Goal: Task Accomplishment & Management: Use online tool/utility

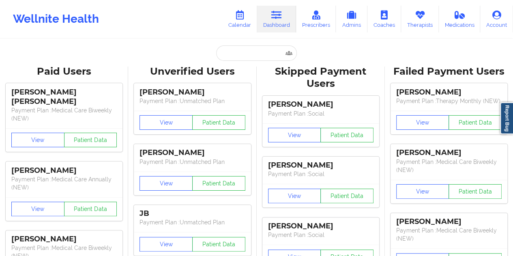
type input "[EMAIL_ADDRESS][DOMAIN_NAME]"
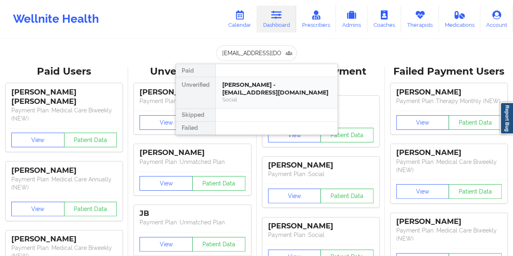
click at [278, 88] on div "[PERSON_NAME] - [EMAIL_ADDRESS][DOMAIN_NAME]" at bounding box center [276, 88] width 109 height 15
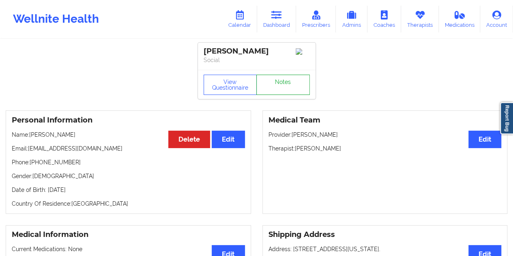
click at [284, 86] on link "Notes" at bounding box center [282, 85] width 53 height 20
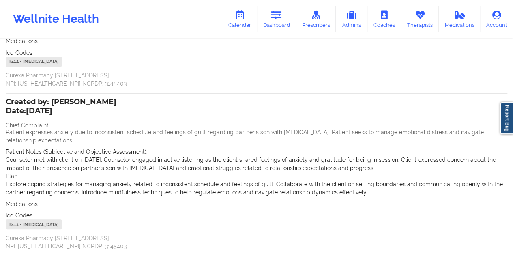
scroll to position [203, 0]
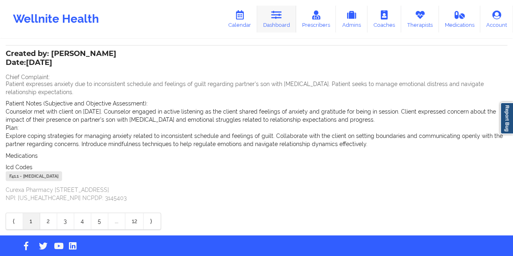
click at [284, 19] on link "Dashboard" at bounding box center [276, 19] width 39 height 27
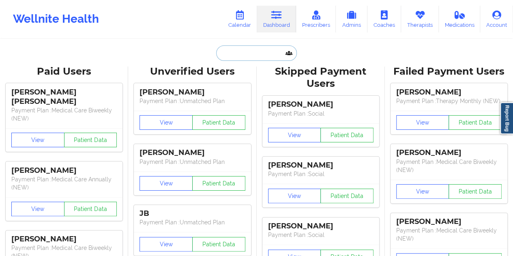
click at [243, 58] on input "text" at bounding box center [256, 52] width 80 height 15
paste input "[EMAIL_ADDRESS][DOMAIN_NAME]"
type input "[EMAIL_ADDRESS][DOMAIN_NAME]"
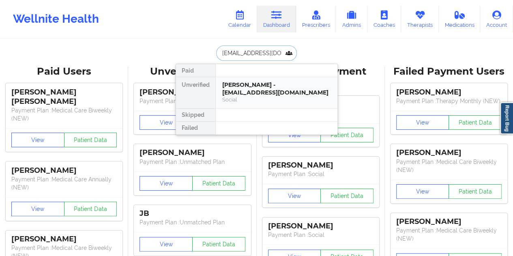
click at [265, 96] on div "Social" at bounding box center [276, 99] width 109 height 7
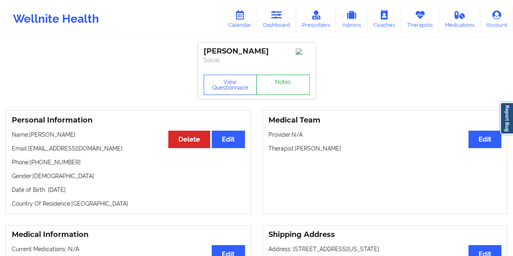
click at [287, 88] on link "Notes" at bounding box center [282, 85] width 53 height 20
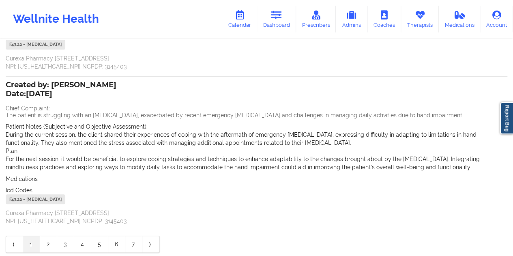
scroll to position [203, 0]
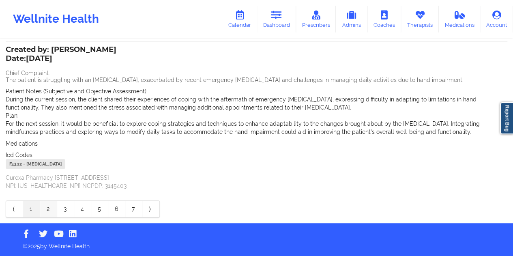
click at [45, 211] on link "2" at bounding box center [48, 209] width 17 height 16
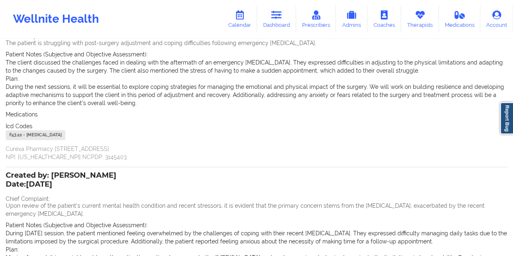
scroll to position [0, 0]
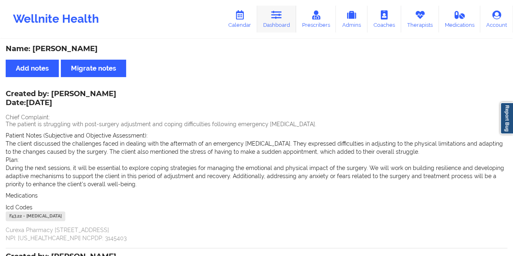
click at [274, 23] on link "Dashboard" at bounding box center [276, 19] width 39 height 27
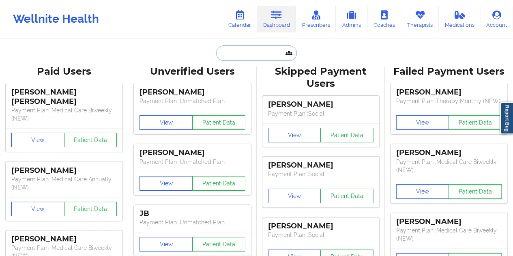
click at [242, 54] on input "text" at bounding box center [256, 52] width 80 height 15
paste input "[EMAIL_ADDRESS][DOMAIN_NAME]"
type input "[EMAIL_ADDRESS][DOMAIN_NAME]"
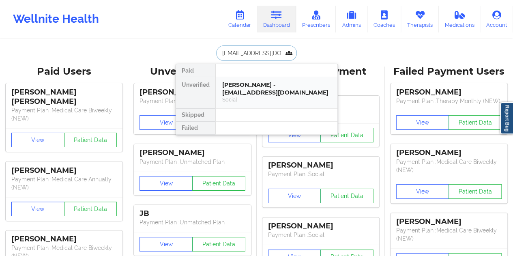
click at [266, 85] on div "[PERSON_NAME] - [EMAIL_ADDRESS][DOMAIN_NAME]" at bounding box center [276, 88] width 109 height 15
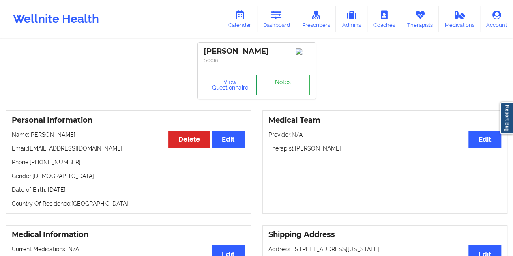
click at [282, 81] on link "Notes" at bounding box center [282, 85] width 53 height 20
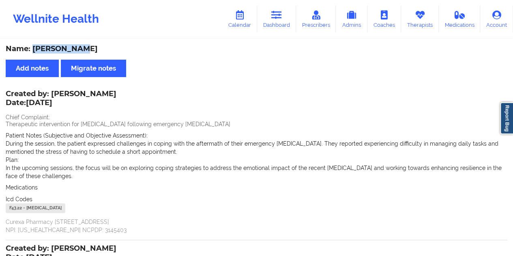
drag, startPoint x: 84, startPoint y: 52, endPoint x: 32, endPoint y: 49, distance: 52.4
click at [32, 49] on div "Name: [PERSON_NAME]" at bounding box center [256, 48] width 501 height 9
copy div "[PERSON_NAME]"
click at [277, 21] on link "Dashboard" at bounding box center [276, 19] width 39 height 27
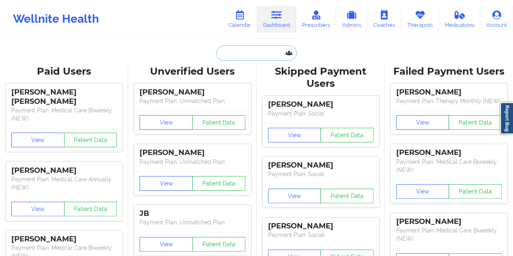
click at [251, 51] on input "text" at bounding box center [256, 52] width 80 height 15
paste input "[EMAIL_ADDRESS][DOMAIN_NAME]"
type input "[EMAIL_ADDRESS][DOMAIN_NAME]"
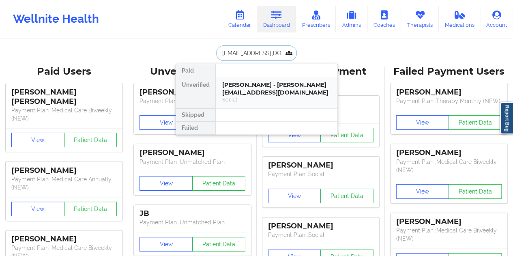
click at [250, 96] on div "Social" at bounding box center [276, 99] width 109 height 7
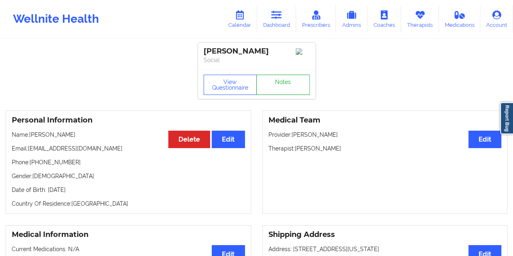
click at [289, 86] on link "Notes" at bounding box center [282, 85] width 53 height 20
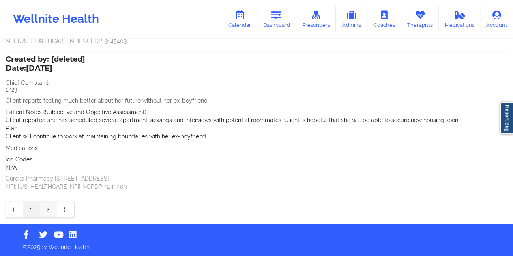
click at [48, 213] on link "2" at bounding box center [48, 209] width 17 height 16
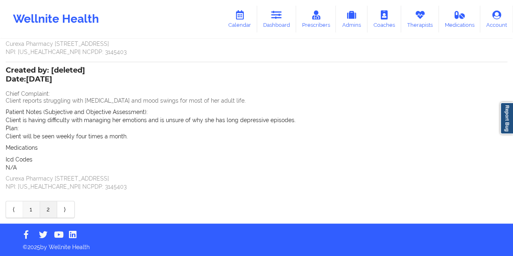
click at [29, 210] on link "1" at bounding box center [31, 209] width 17 height 16
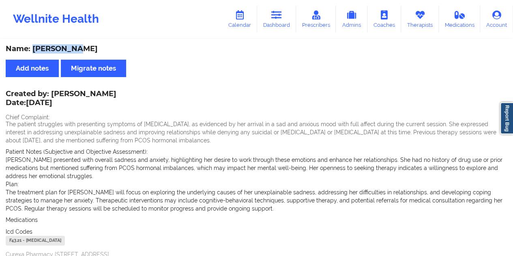
drag, startPoint x: 82, startPoint y: 48, endPoint x: 32, endPoint y: 47, distance: 49.5
click at [32, 47] on div "Name: [PERSON_NAME]" at bounding box center [256, 48] width 501 height 9
copy div "[PERSON_NAME]"
click at [286, 19] on link "Dashboard" at bounding box center [276, 19] width 39 height 27
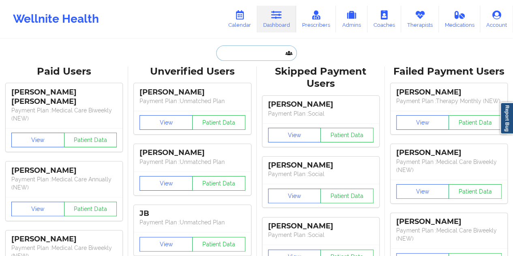
click at [255, 53] on input "text" at bounding box center [256, 52] width 80 height 15
paste input "[EMAIL_ADDRESS][DOMAIN_NAME]"
type input "[EMAIL_ADDRESS][DOMAIN_NAME]"
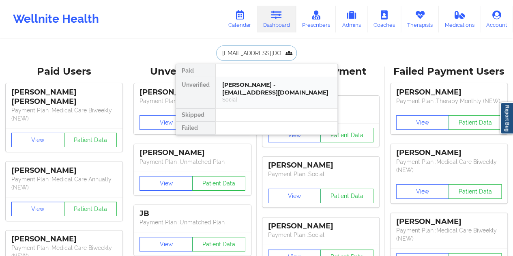
click at [259, 96] on div "Social" at bounding box center [276, 99] width 109 height 7
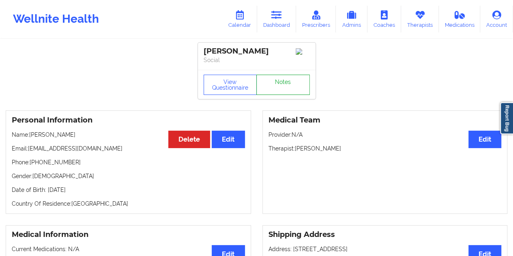
click at [284, 91] on link "Notes" at bounding box center [282, 85] width 53 height 20
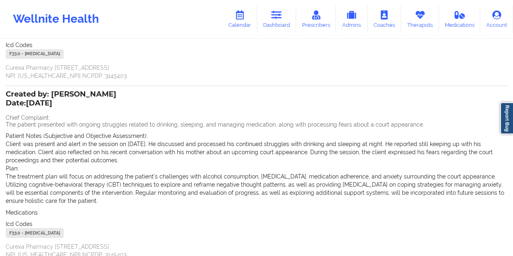
scroll to position [230, 0]
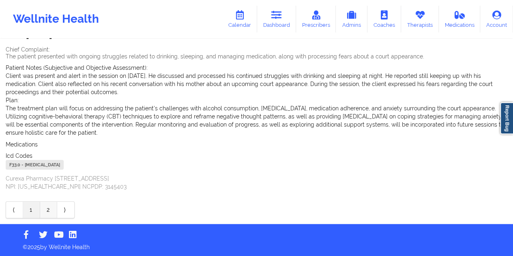
click at [48, 206] on link "2" at bounding box center [48, 209] width 17 height 16
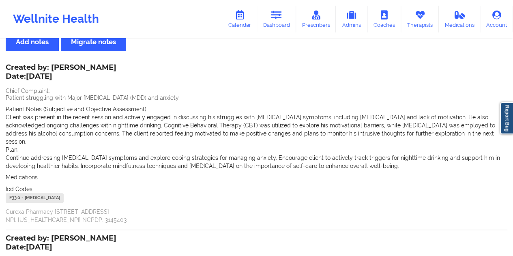
scroll to position [0, 0]
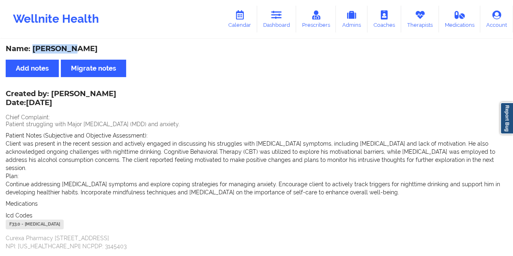
drag, startPoint x: 77, startPoint y: 50, endPoint x: 34, endPoint y: 49, distance: 43.4
click at [34, 49] on div "Name: [PERSON_NAME]" at bounding box center [256, 48] width 501 height 9
copy div "[PERSON_NAME]"
click at [284, 22] on link "Dashboard" at bounding box center [276, 19] width 39 height 27
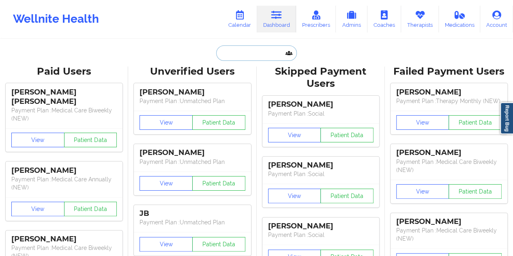
click at [248, 51] on input "text" at bounding box center [256, 52] width 80 height 15
paste input "[EMAIL_ADDRESS][DOMAIN_NAME]"
type input "[EMAIL_ADDRESS][DOMAIN_NAME]"
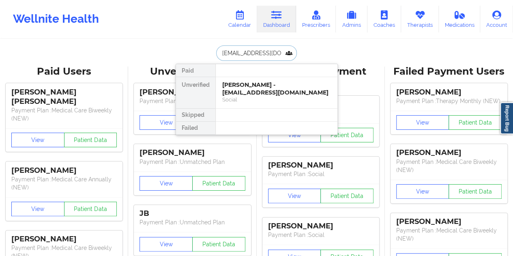
scroll to position [0, 5]
click at [257, 85] on div "[PERSON_NAME] - [EMAIL_ADDRESS][DOMAIN_NAME]" at bounding box center [276, 88] width 109 height 15
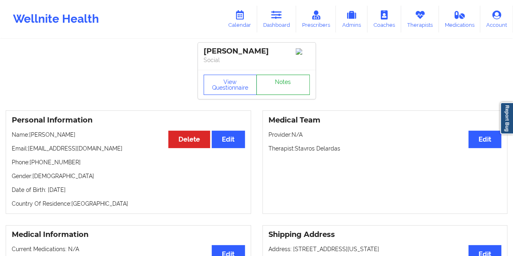
click at [281, 87] on link "Notes" at bounding box center [282, 85] width 53 height 20
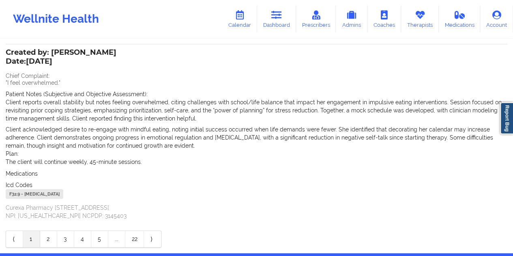
scroll to position [242, 0]
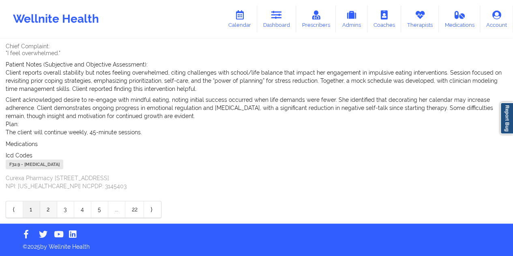
click at [42, 210] on link "2" at bounding box center [48, 209] width 17 height 16
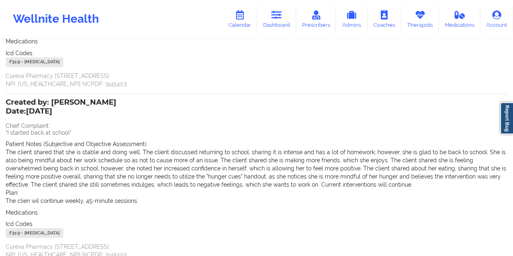
scroll to position [230, 0]
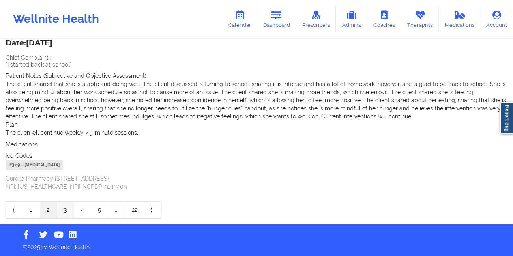
click at [70, 207] on link "3" at bounding box center [65, 209] width 17 height 16
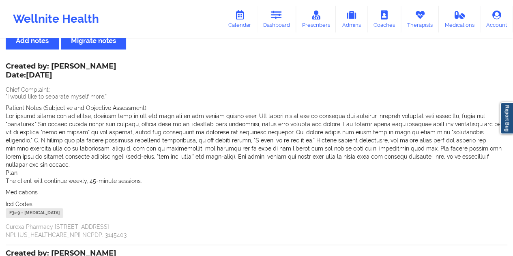
scroll to position [0, 0]
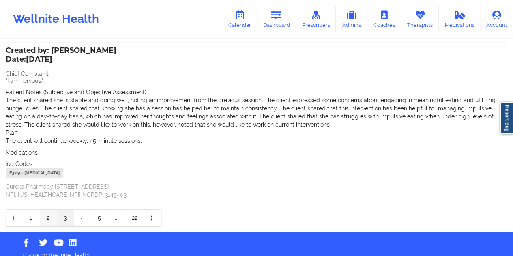
click at [47, 210] on link "2" at bounding box center [48, 218] width 17 height 16
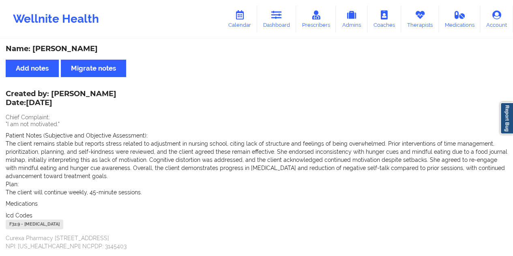
drag, startPoint x: 104, startPoint y: 51, endPoint x: 34, endPoint y: 46, distance: 69.9
click at [34, 46] on div "Name: [PERSON_NAME]" at bounding box center [256, 48] width 501 height 9
copy div "[PERSON_NAME]"
